Goal: Navigation & Orientation: Find specific page/section

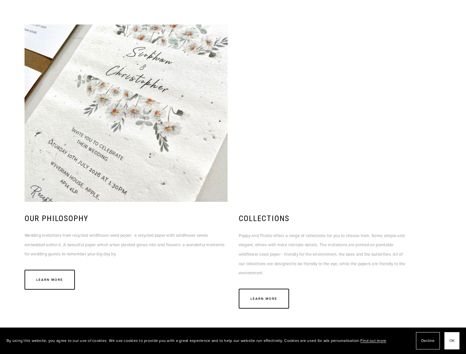
scroll to position [556, 0]
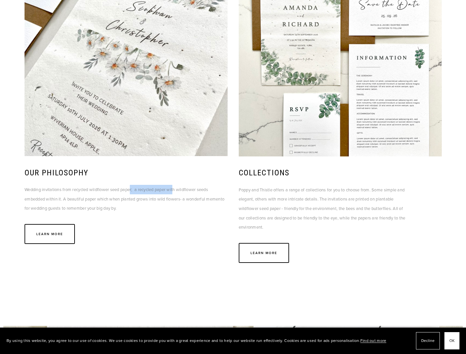
drag, startPoint x: 133, startPoint y: 189, endPoint x: 178, endPoint y: 194, distance: 45.0
click at [178, 194] on p "Wedding invitations from recycled wildflower seed paper; a recycled paper with …" at bounding box center [126, 199] width 203 height 28
click at [188, 212] on p "Wedding invitations from recycled wildflower seed paper; a recycled paper with …" at bounding box center [126, 199] width 203 height 28
click at [261, 252] on link "Learn More" at bounding box center [263, 253] width 50 height 20
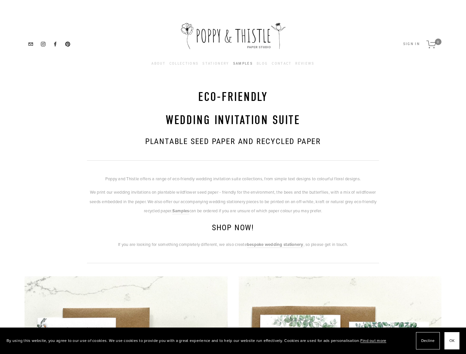
click at [247, 65] on link "Samples" at bounding box center [243, 63] width 20 height 7
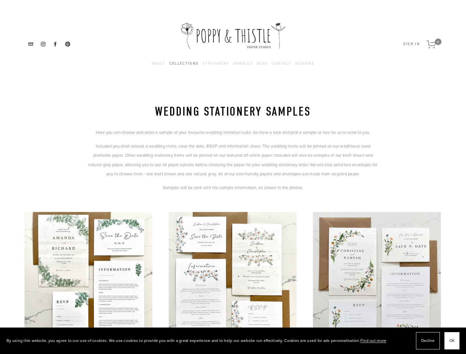
click at [189, 64] on link "Collections" at bounding box center [183, 63] width 29 height 7
